Goal: Find specific page/section: Find specific page/section

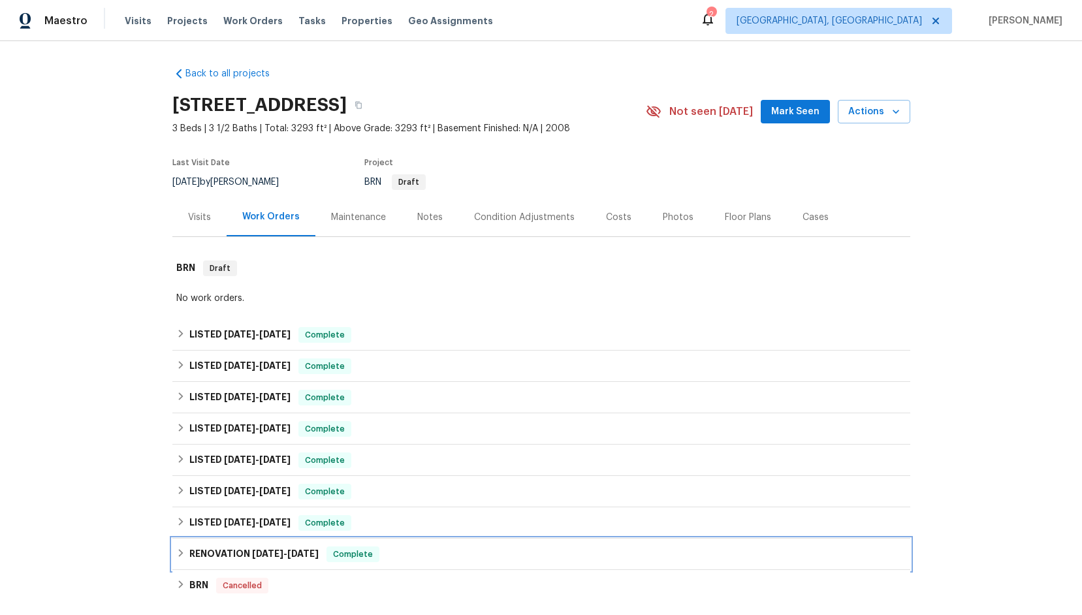
click at [182, 551] on icon at bounding box center [180, 553] width 9 height 9
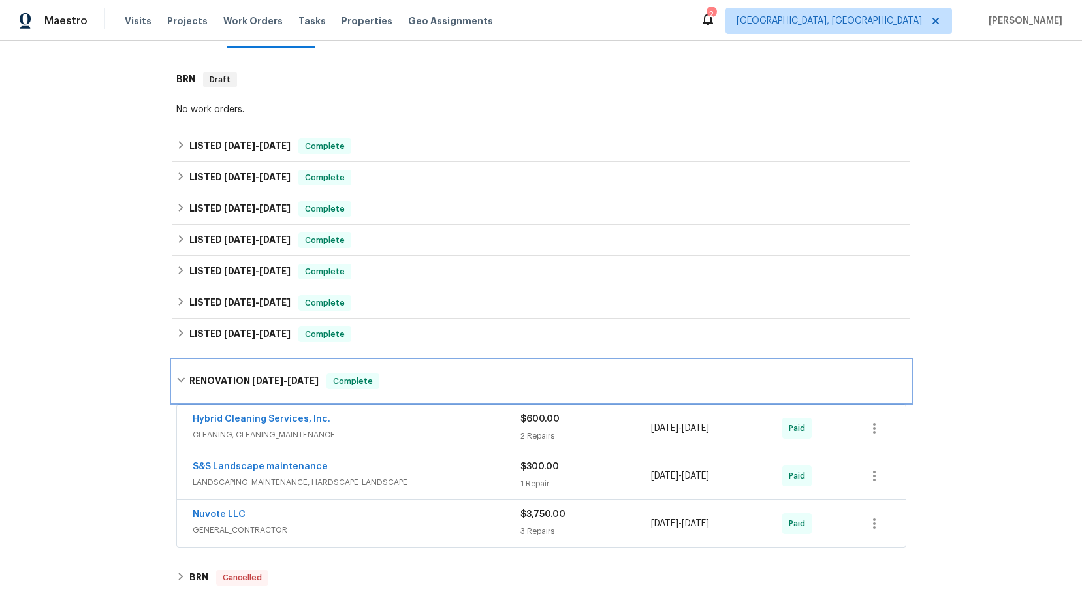
scroll to position [197, 0]
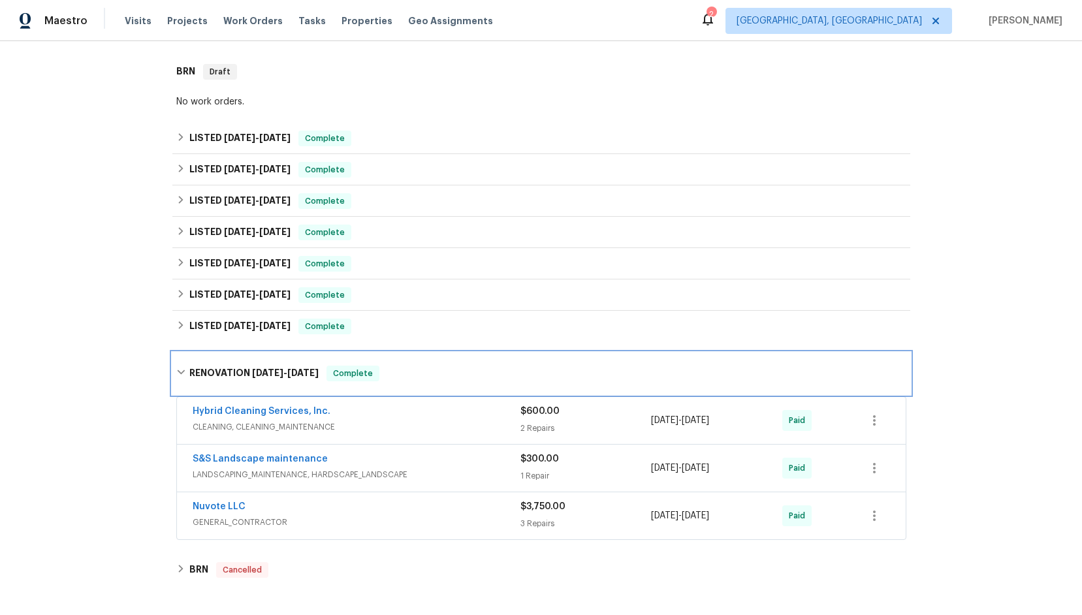
click at [180, 368] on icon at bounding box center [180, 372] width 9 height 9
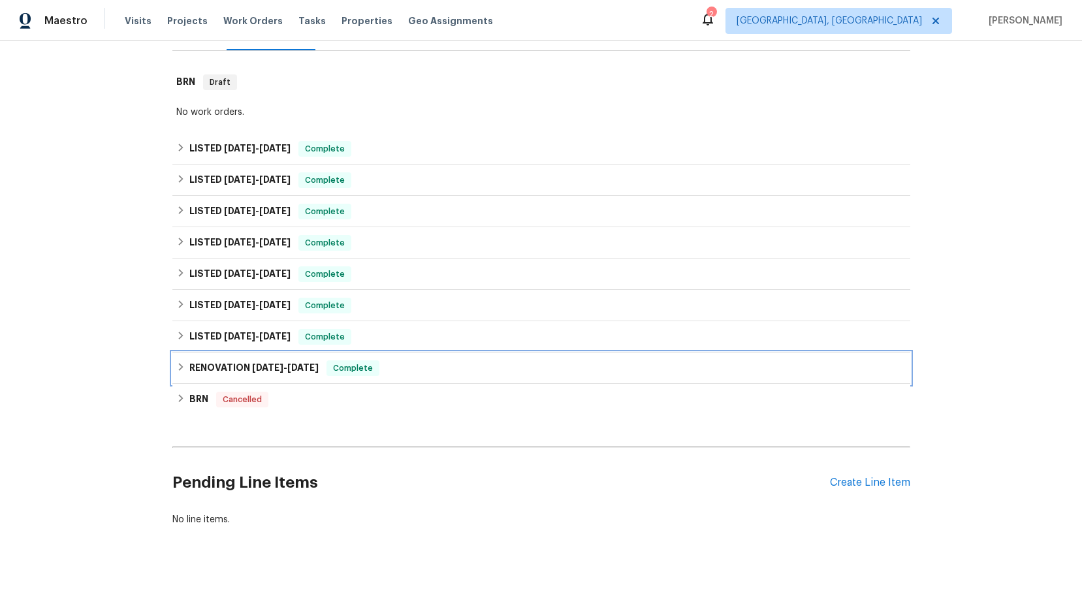
scroll to position [186, 0]
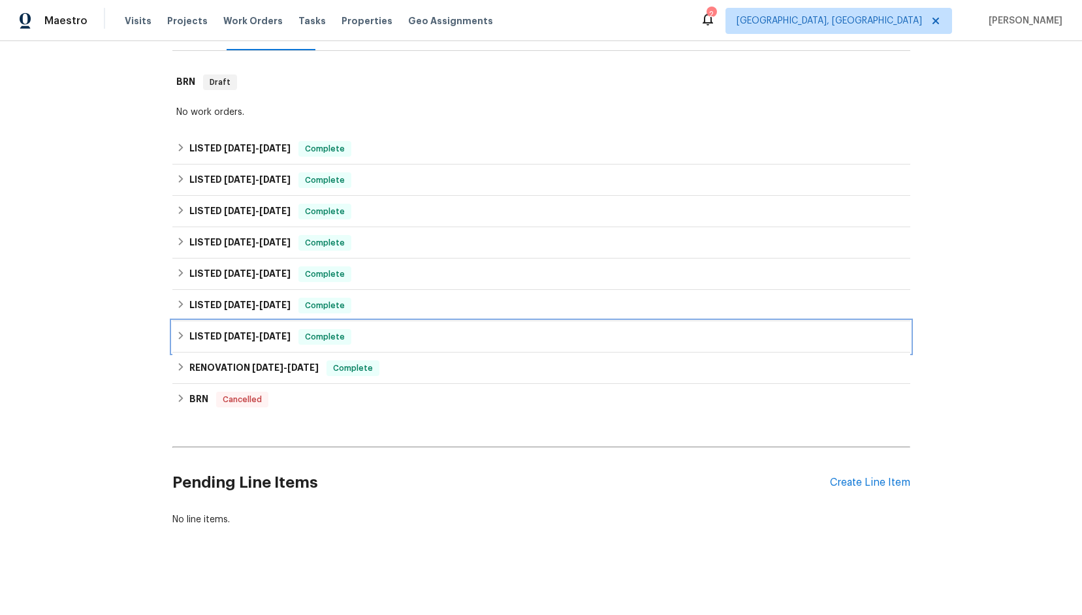
click at [183, 333] on icon at bounding box center [180, 335] width 9 height 9
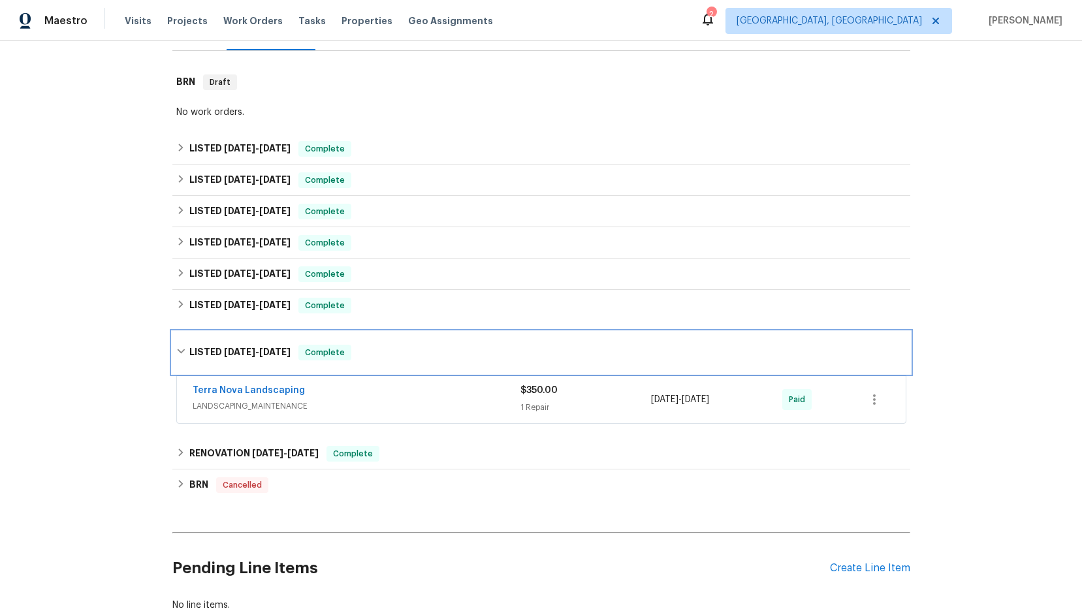
click at [182, 334] on div "LISTED [DATE] - [DATE] Complete" at bounding box center [541, 353] width 738 height 42
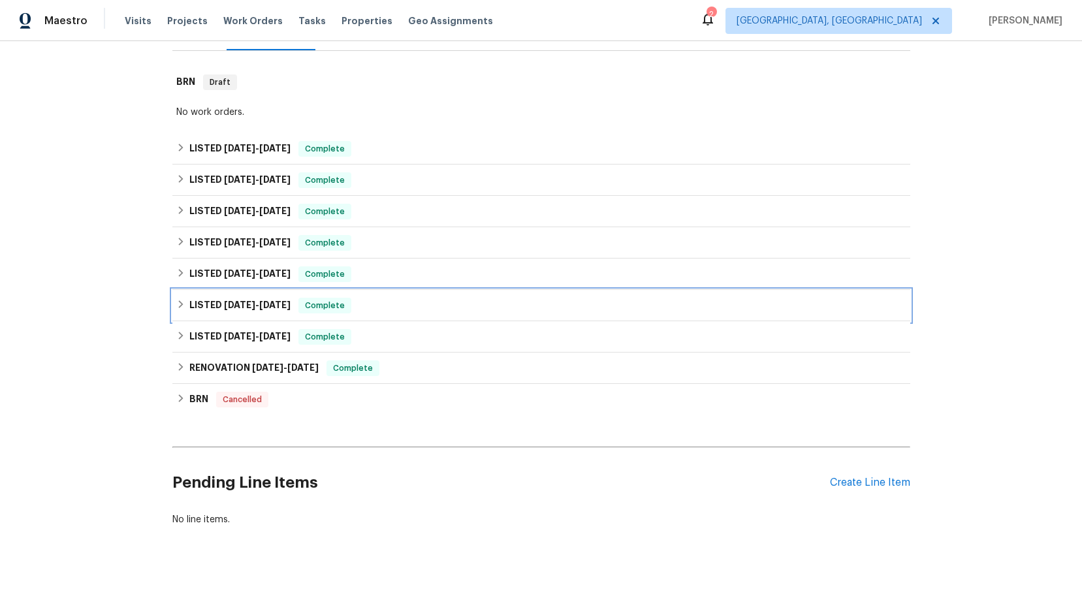
click at [181, 304] on icon at bounding box center [180, 305] width 5 height 8
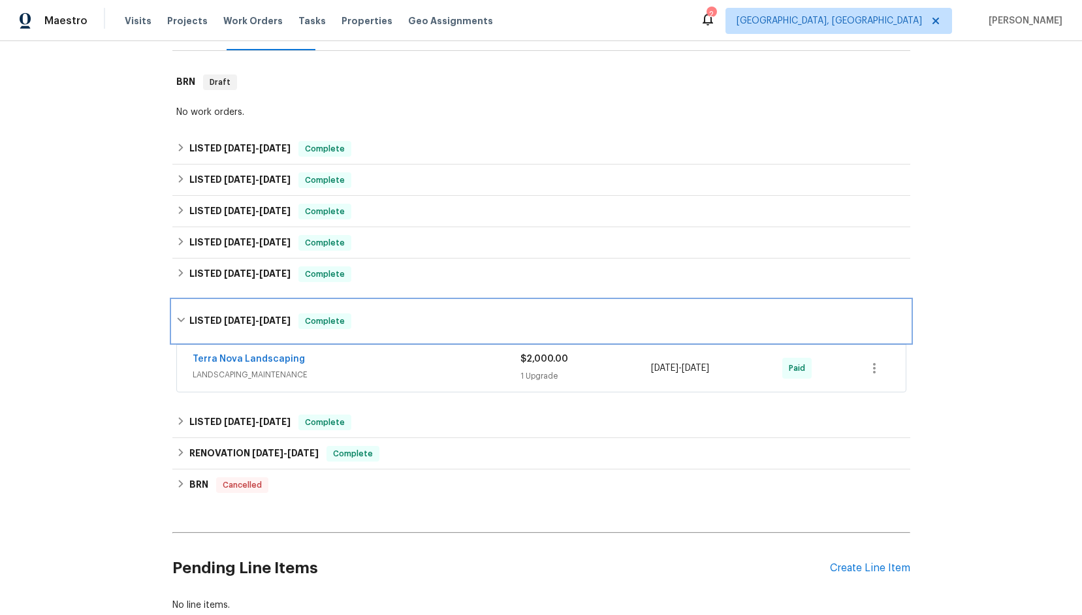
click at [180, 316] on icon at bounding box center [180, 320] width 9 height 9
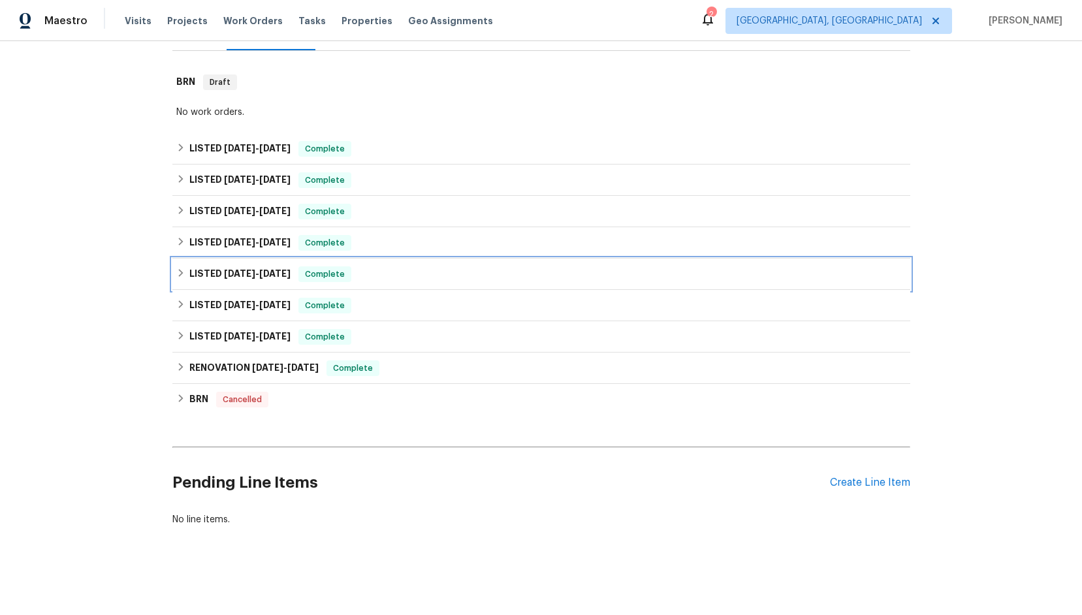
click at [181, 272] on icon at bounding box center [180, 273] width 5 height 8
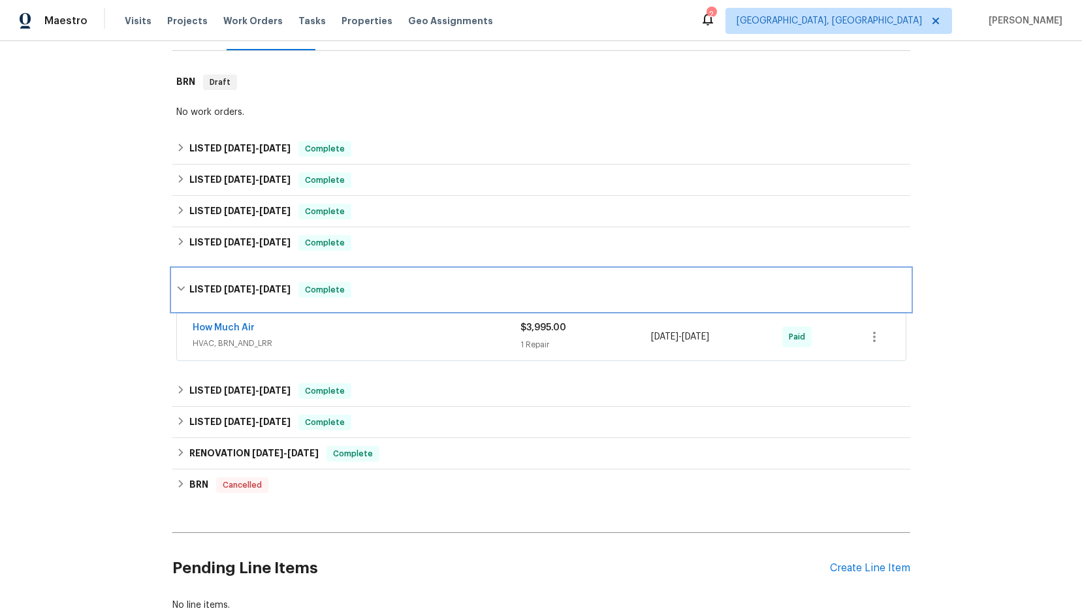
click at [181, 272] on div "LISTED [DATE] - [DATE] Complete" at bounding box center [541, 290] width 738 height 42
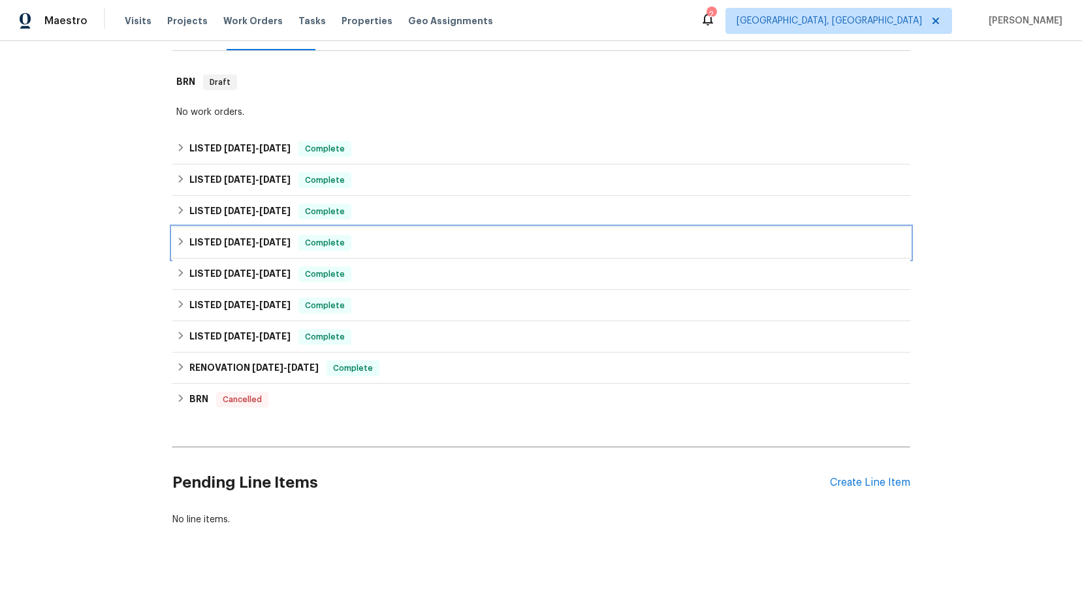
click at [182, 243] on icon at bounding box center [180, 241] width 9 height 9
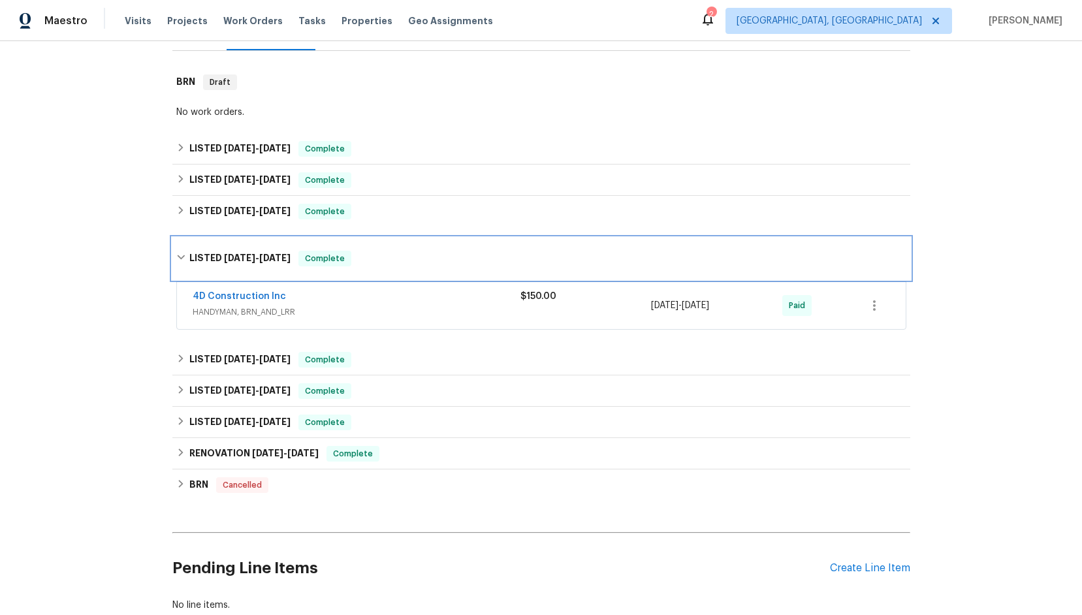
click at [182, 243] on div "LISTED [DATE] - [DATE] Complete" at bounding box center [541, 259] width 738 height 42
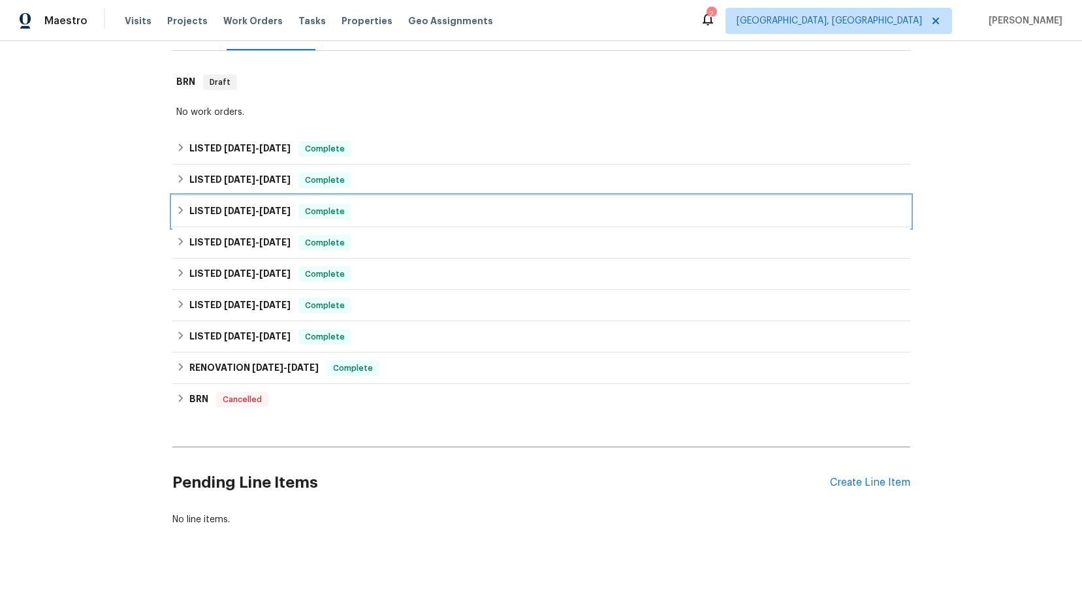
click at [180, 210] on icon at bounding box center [180, 210] width 5 height 8
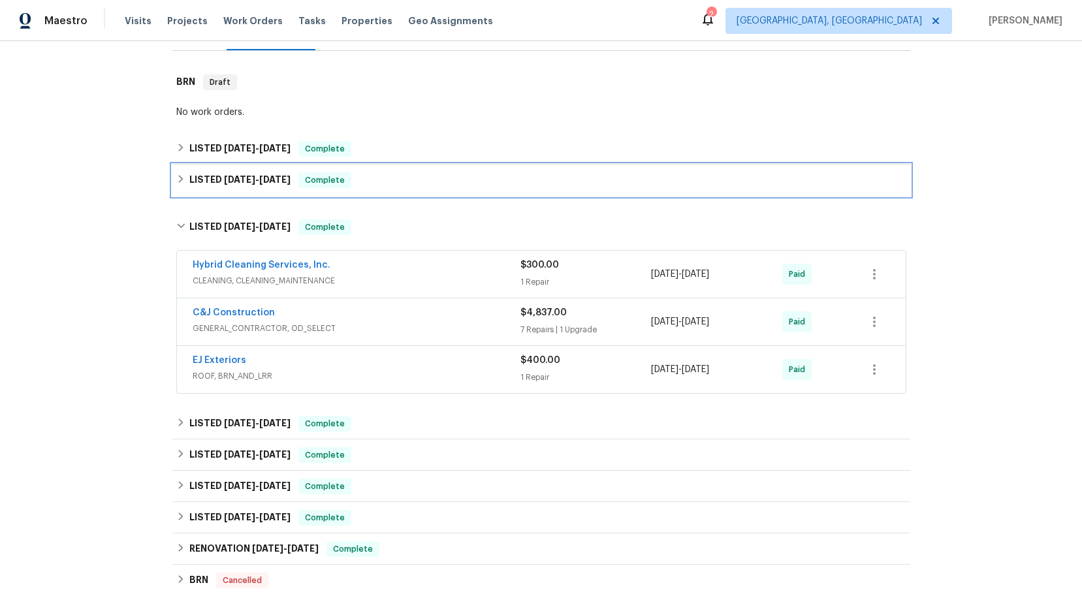
click at [182, 182] on icon at bounding box center [180, 178] width 9 height 9
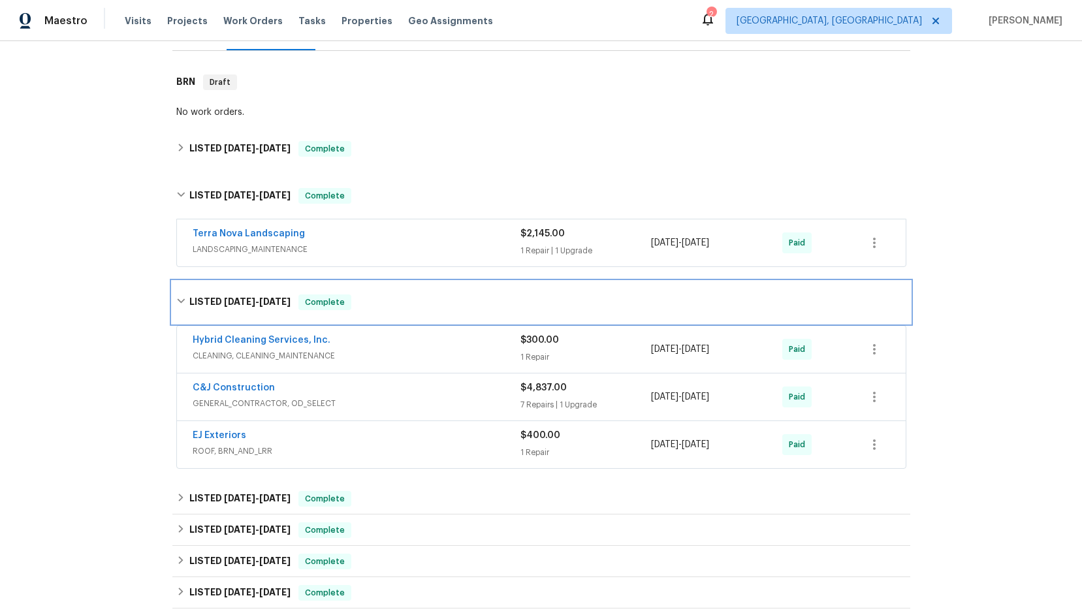
click at [183, 299] on icon at bounding box center [180, 301] width 9 height 9
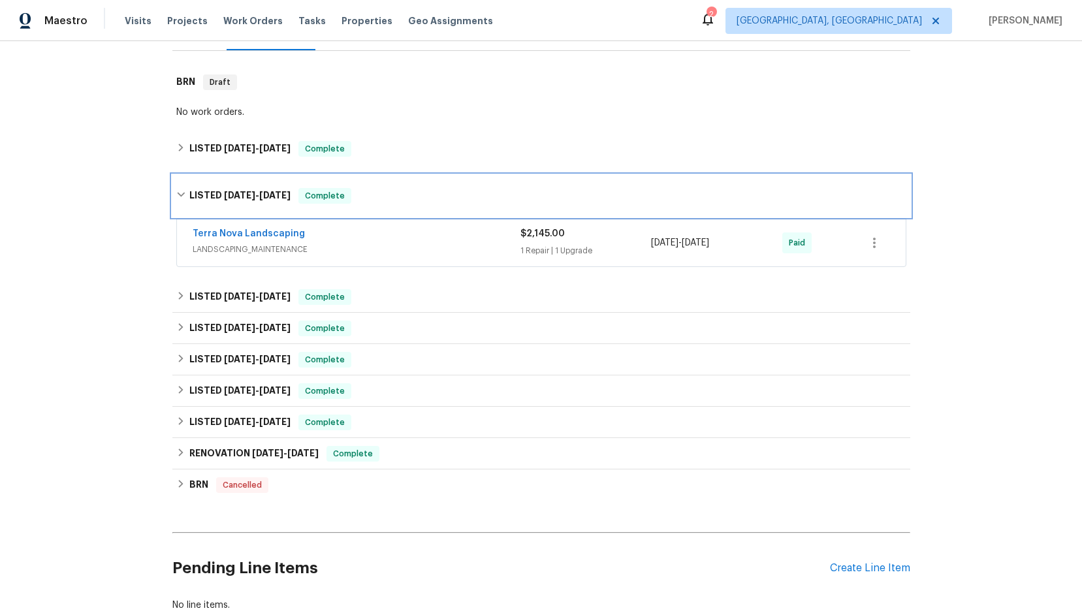
click at [182, 195] on icon at bounding box center [181, 195] width 8 height 5
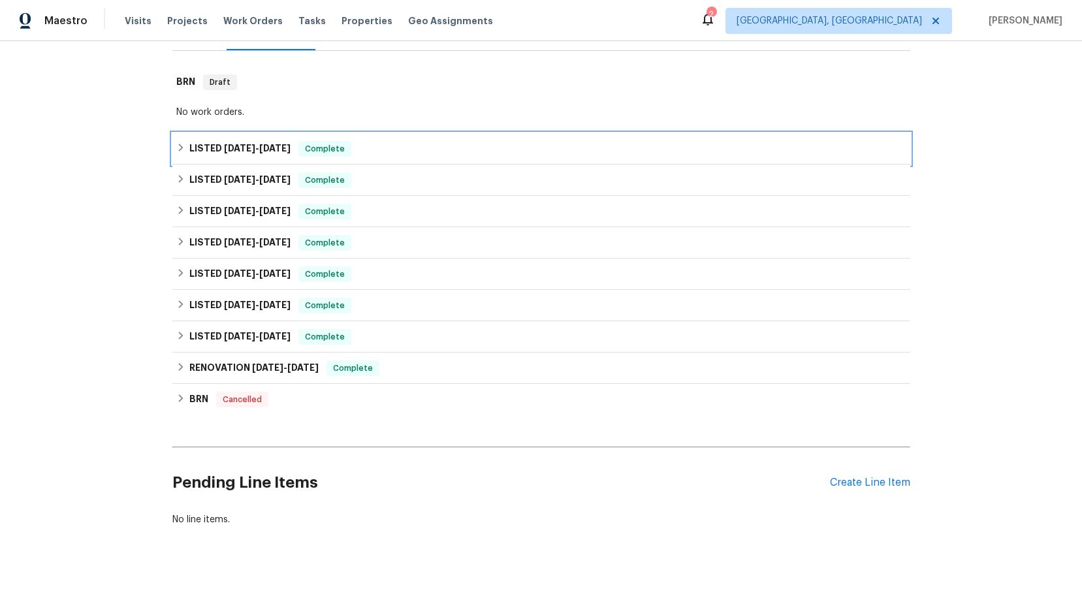
click at [181, 152] on icon at bounding box center [180, 147] width 9 height 9
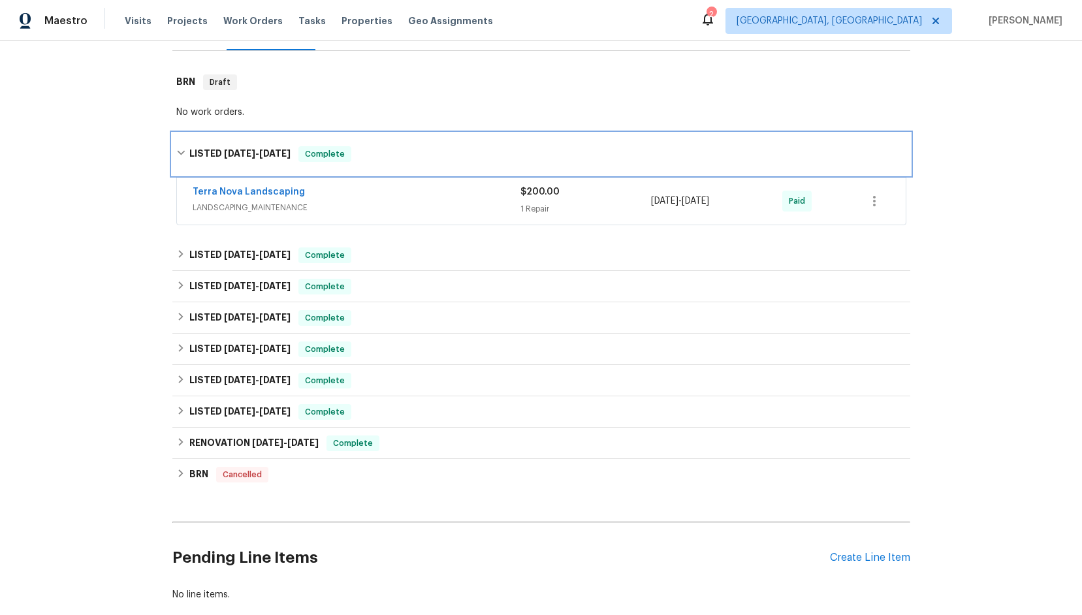
click at [182, 152] on icon at bounding box center [181, 153] width 8 height 5
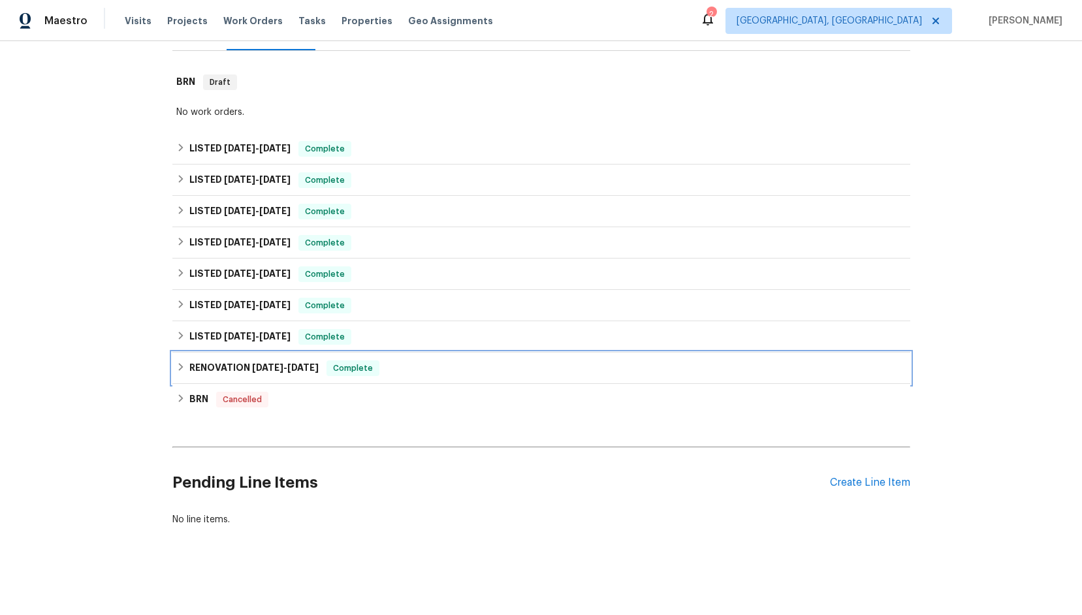
click at [182, 369] on icon at bounding box center [180, 367] width 9 height 9
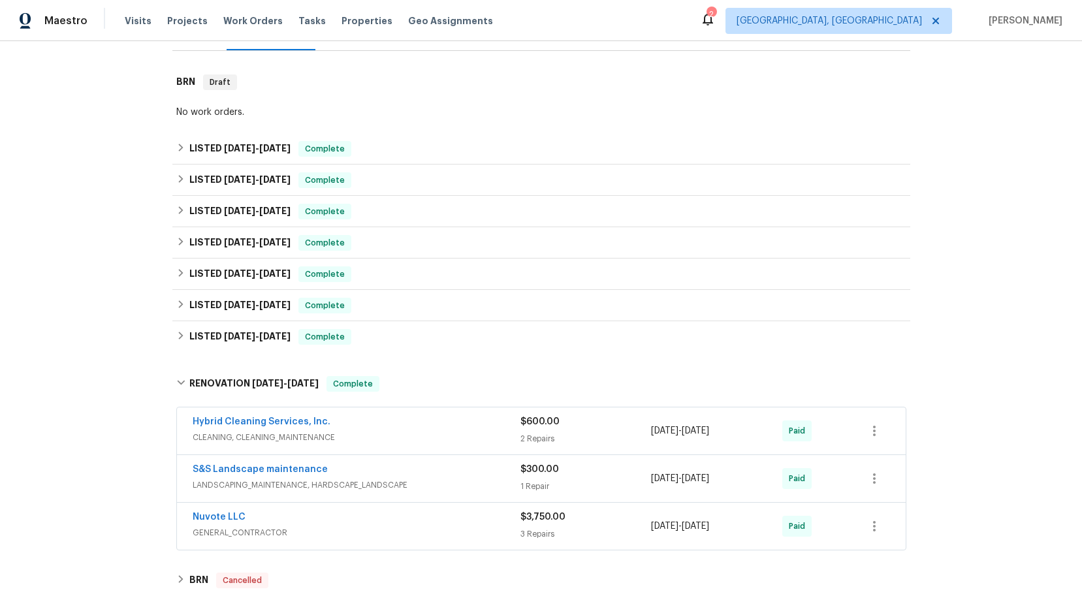
click at [213, 530] on span "GENERAL_CONTRACTOR" at bounding box center [357, 533] width 328 height 13
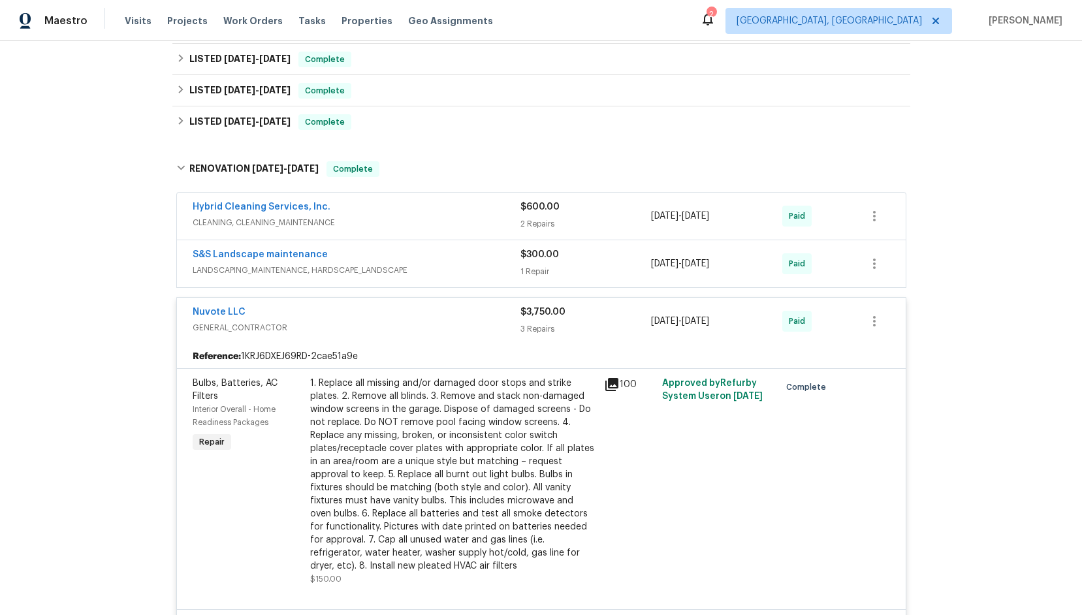
scroll to position [0, 0]
